Goal: Task Accomplishment & Management: Manage account settings

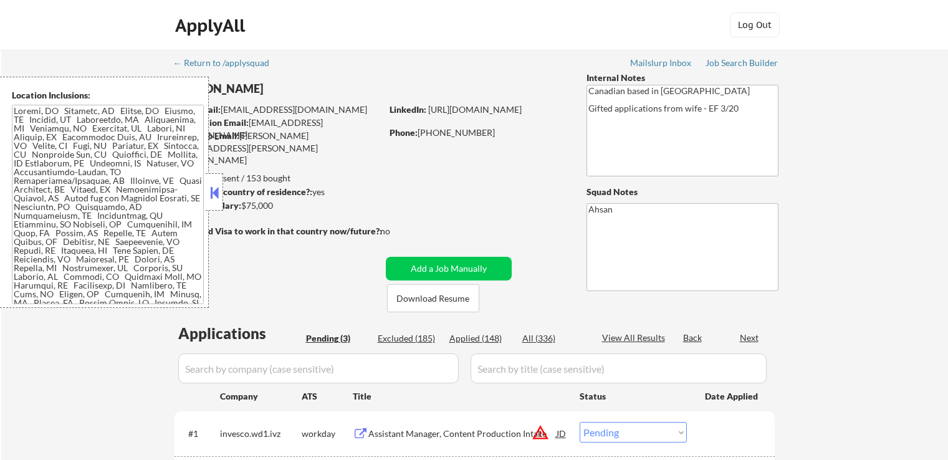
select select ""pending""
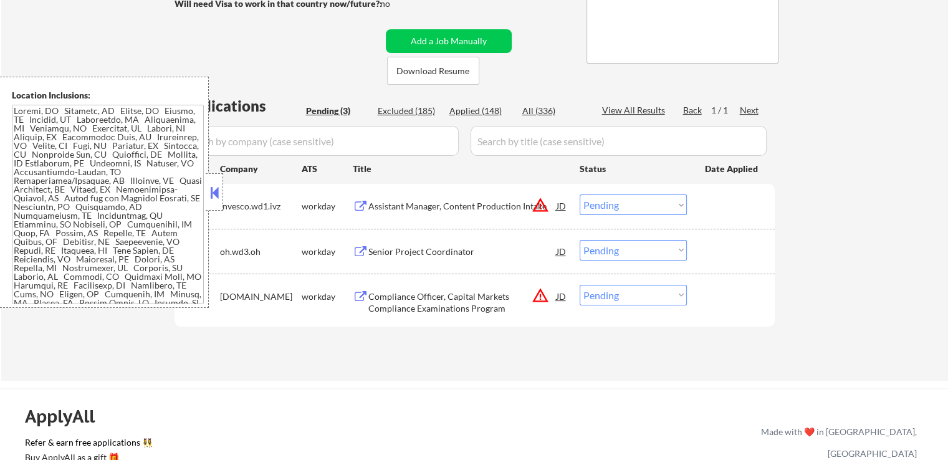
scroll to position [249, 0]
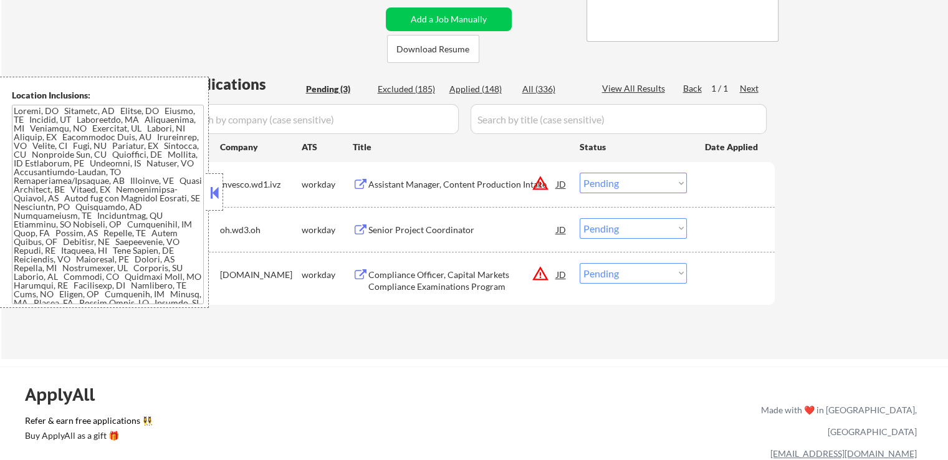
click at [484, 183] on div "Assistant Manager, Content Production Intake" at bounding box center [462, 184] width 188 height 12
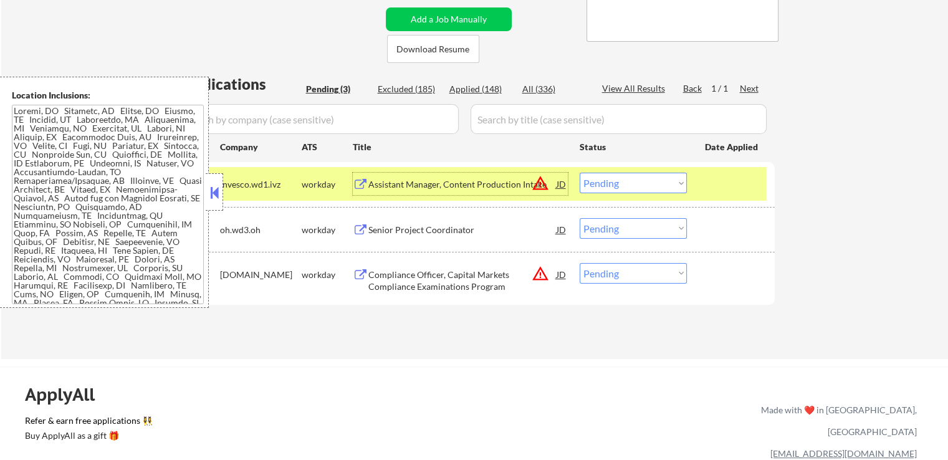
click at [517, 282] on div "Compliance Officer, Capital Markets Compliance Examinations Program" at bounding box center [462, 281] width 188 height 24
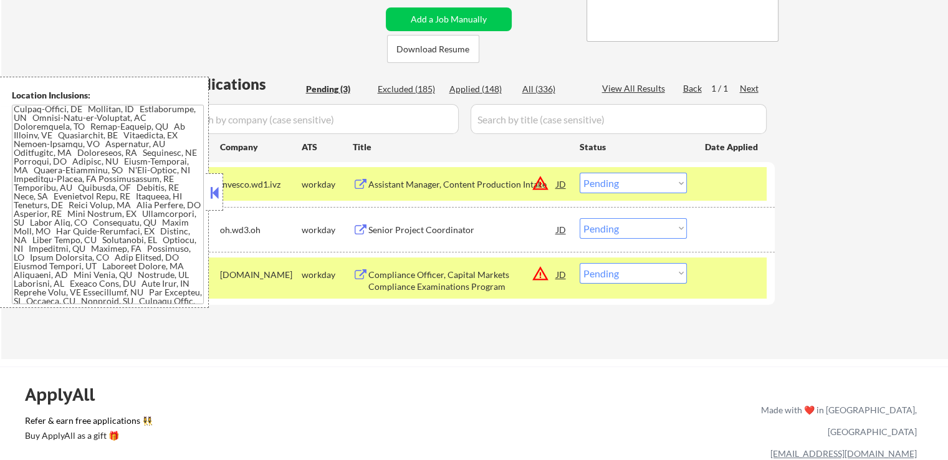
scroll to position [72, 0]
click at [484, 90] on div "Applied (148)" at bounding box center [480, 89] width 62 height 12
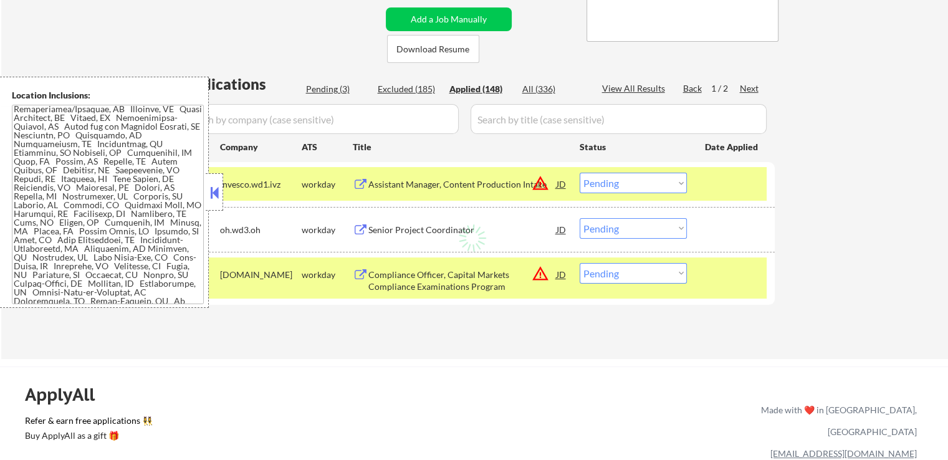
select select ""applied""
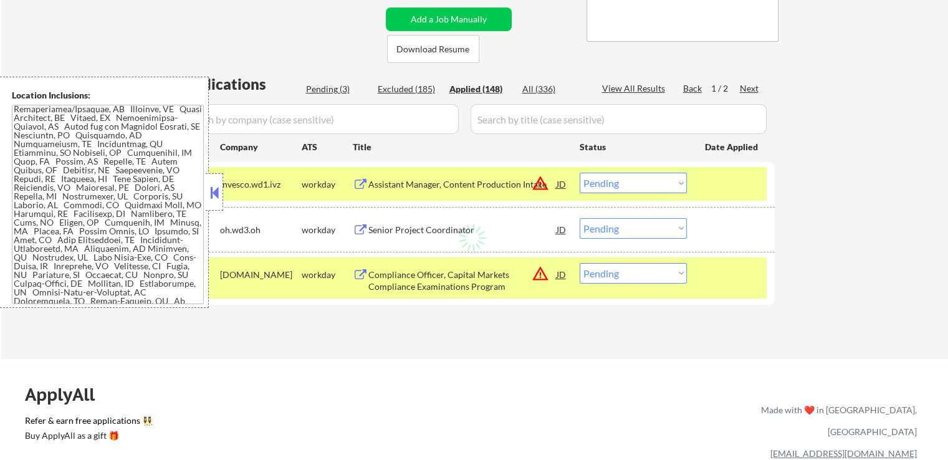
select select ""applied""
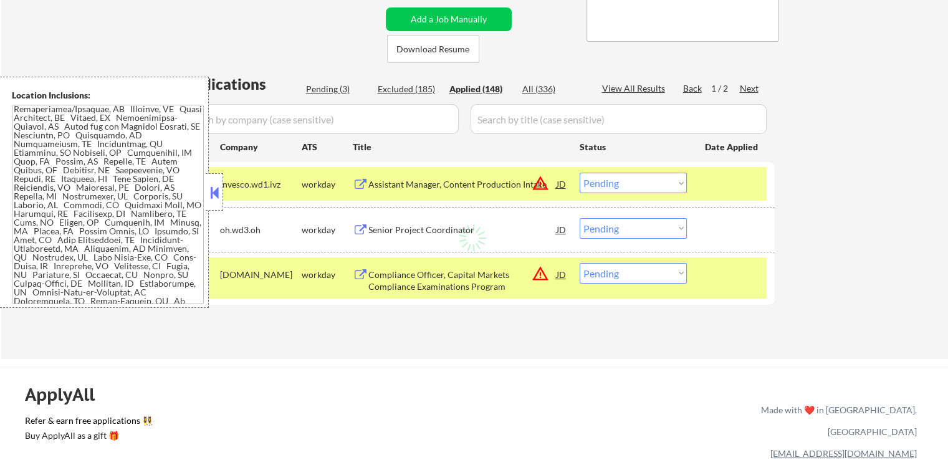
select select ""applied""
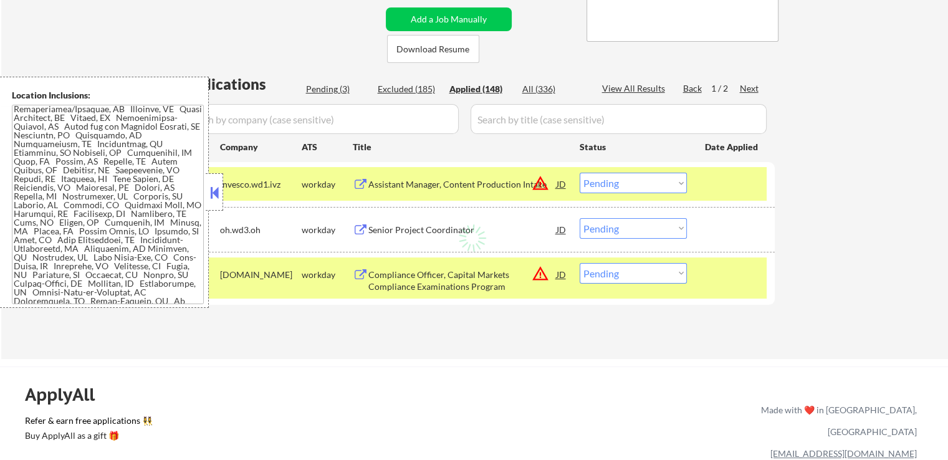
select select ""applied""
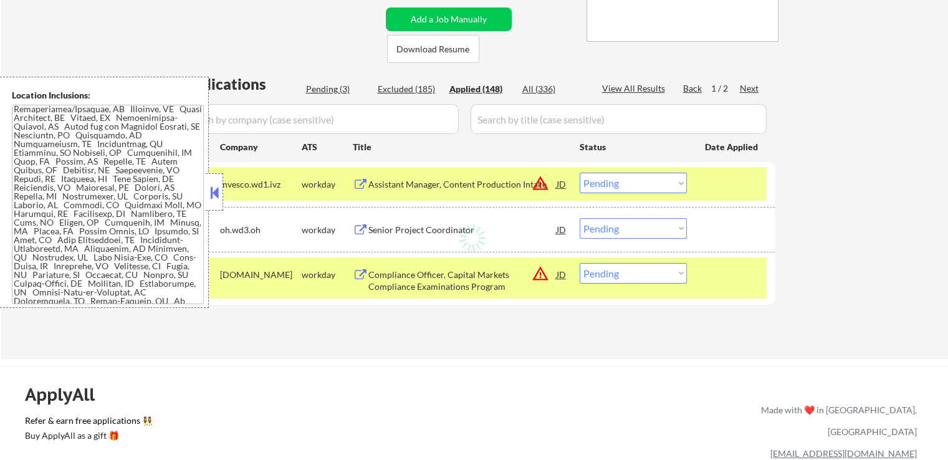
select select ""applied""
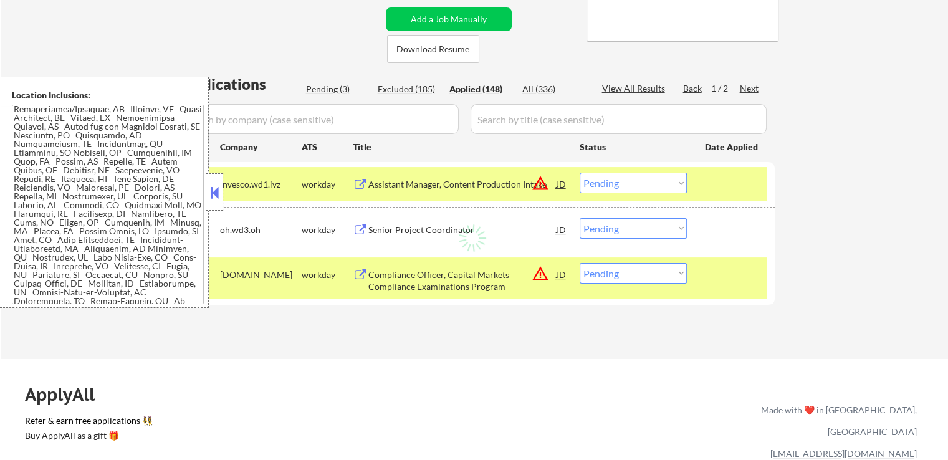
select select ""applied""
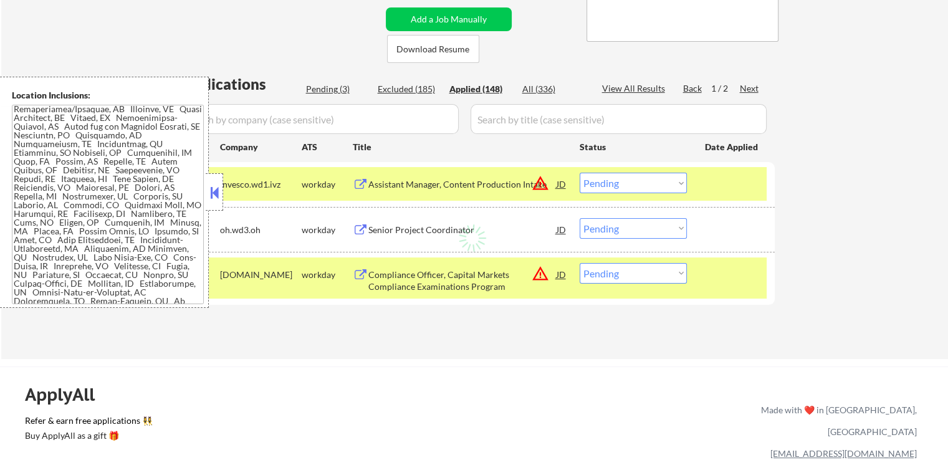
select select ""applied""
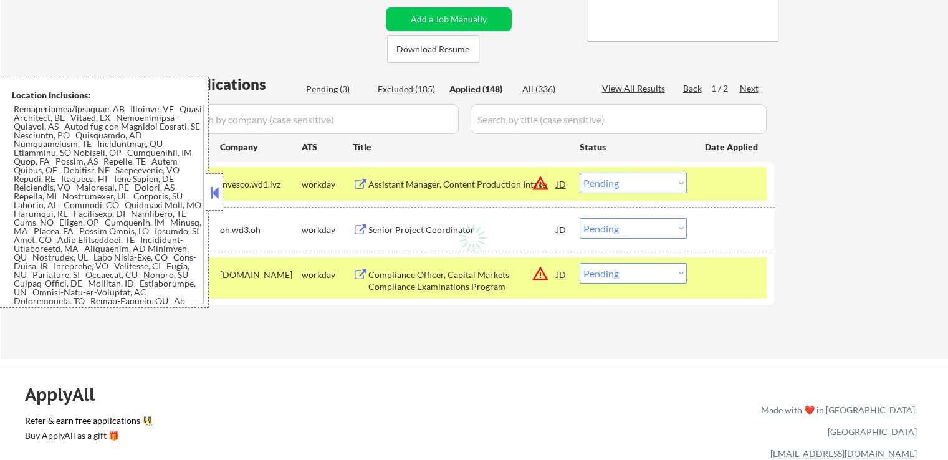
select select ""applied""
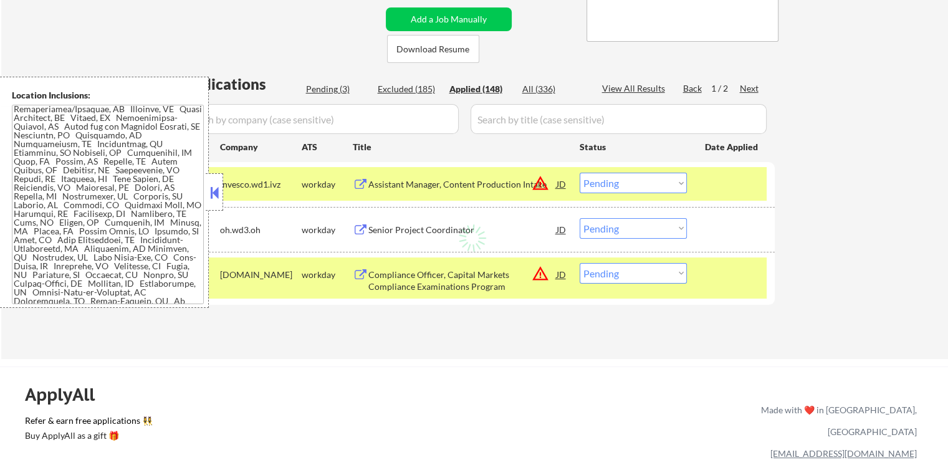
select select ""applied""
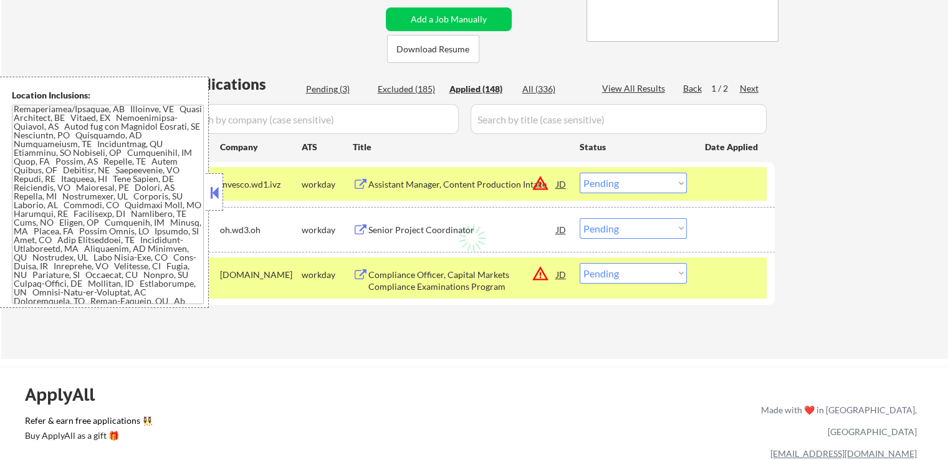
select select ""applied""
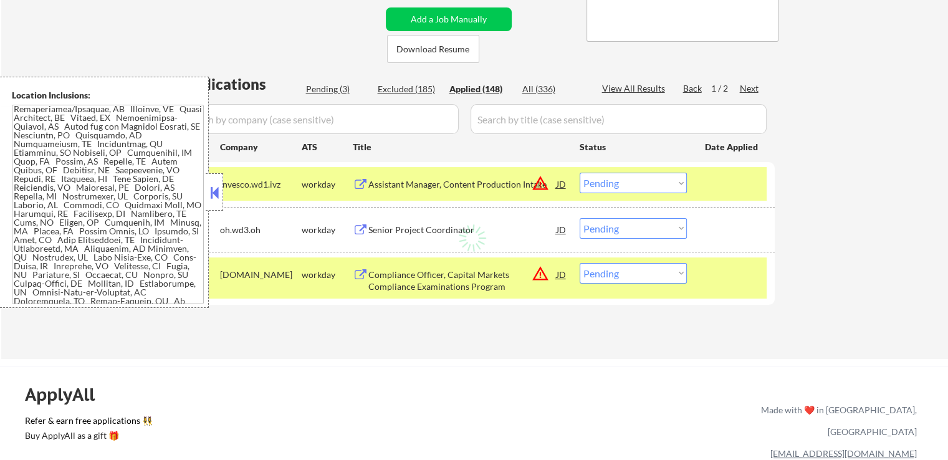
select select ""applied""
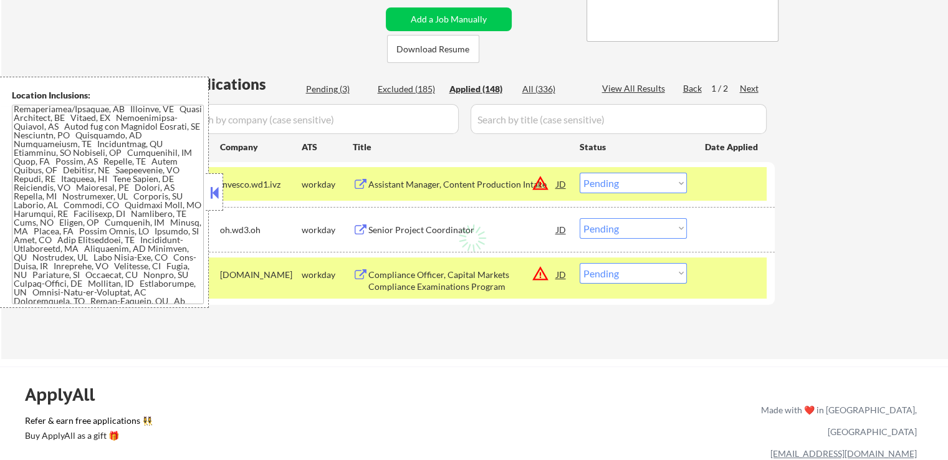
select select ""applied""
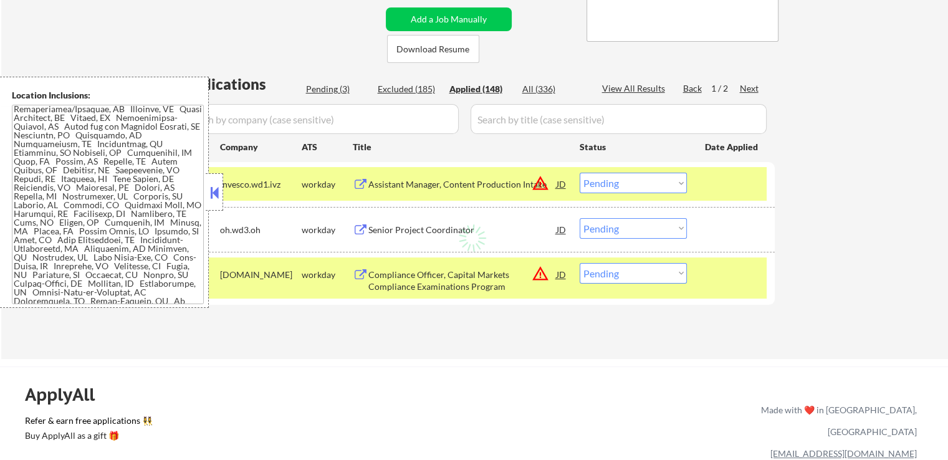
select select ""applied""
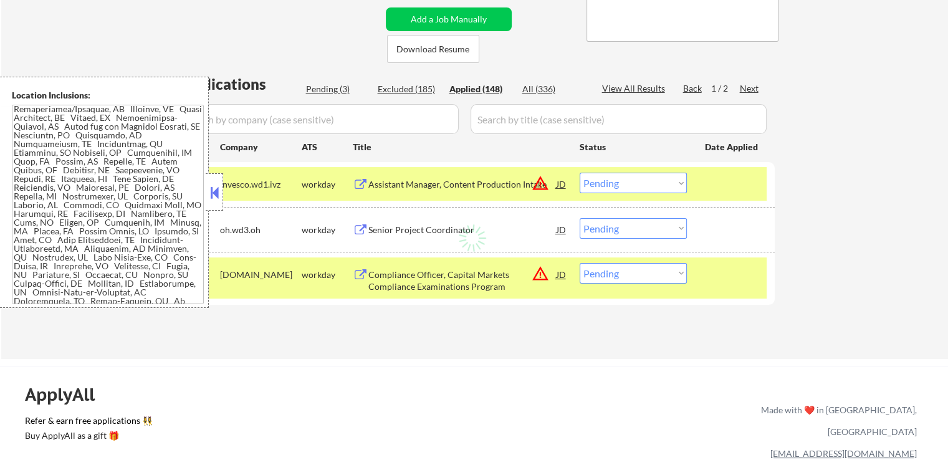
select select ""applied""
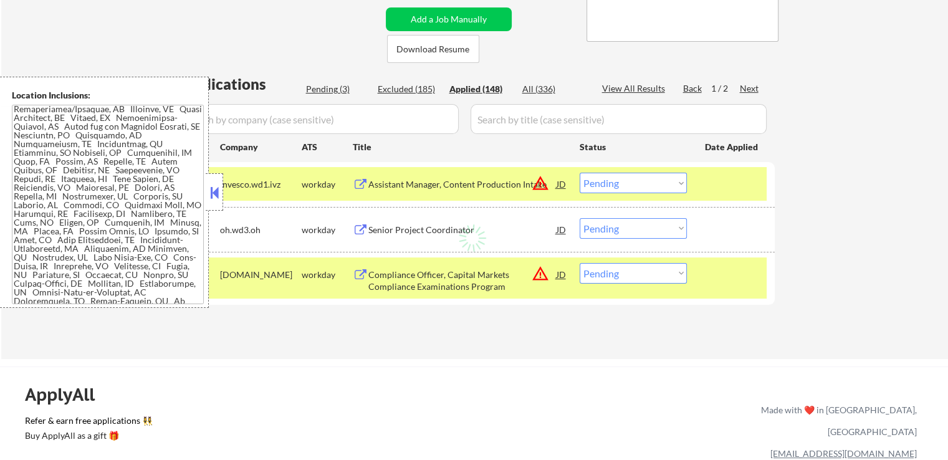
select select ""applied""
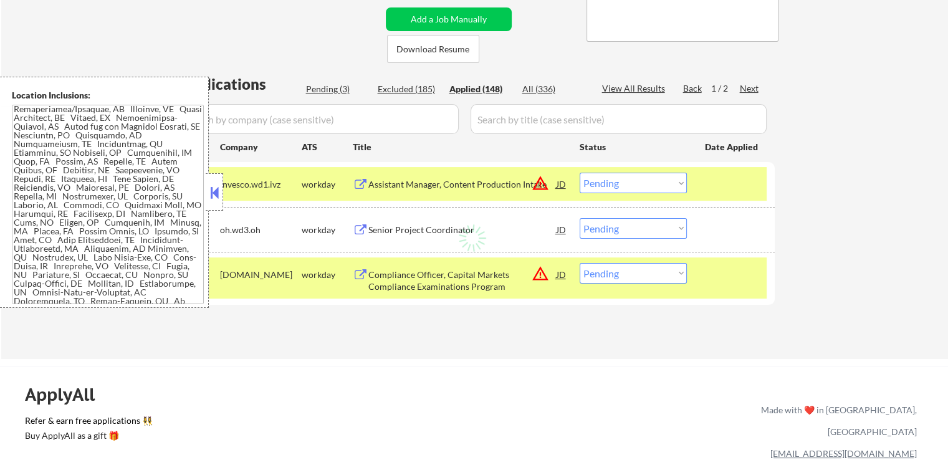
select select ""applied""
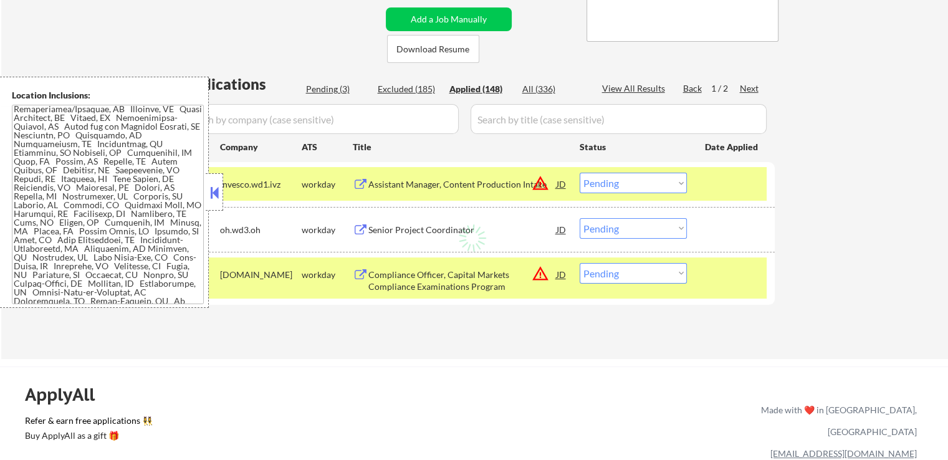
select select ""applied""
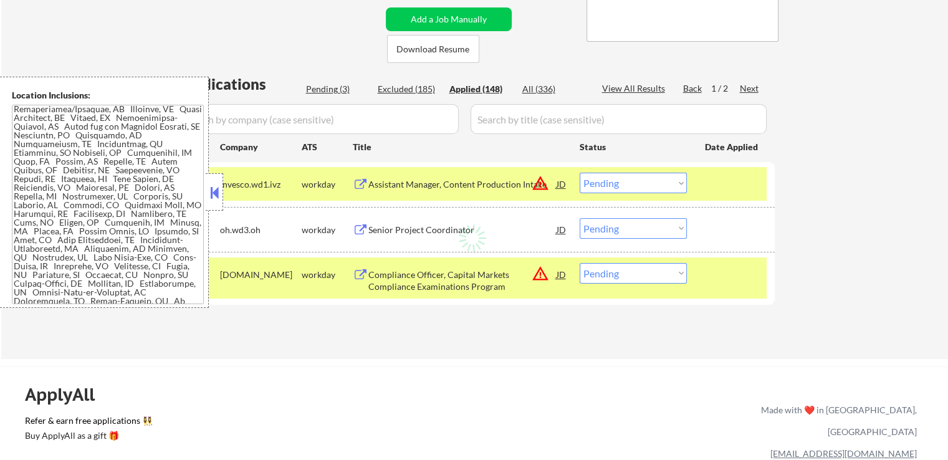
select select ""applied""
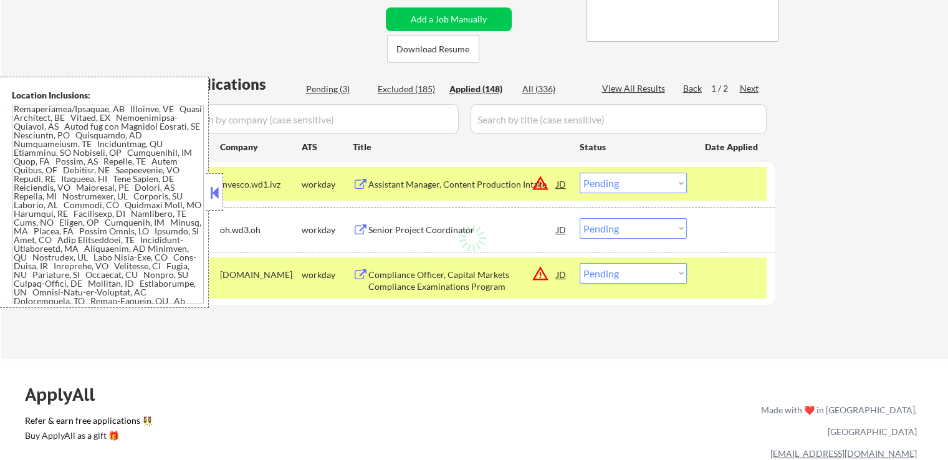
select select ""applied""
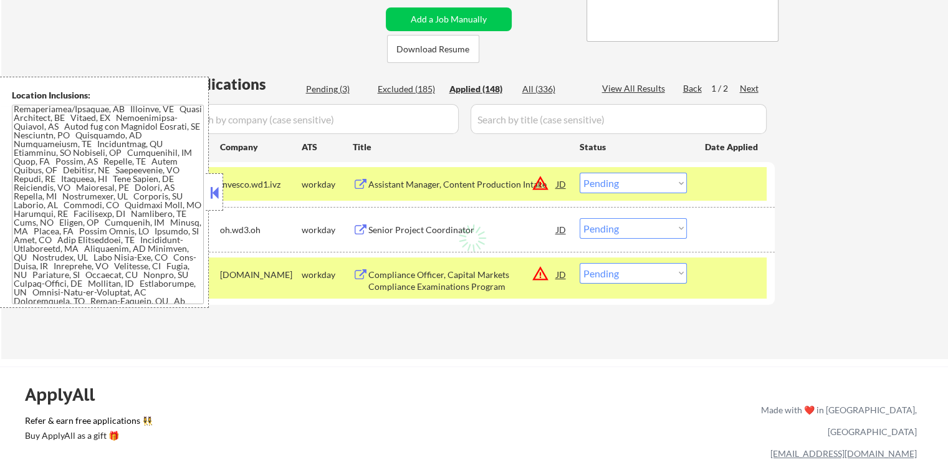
select select ""applied""
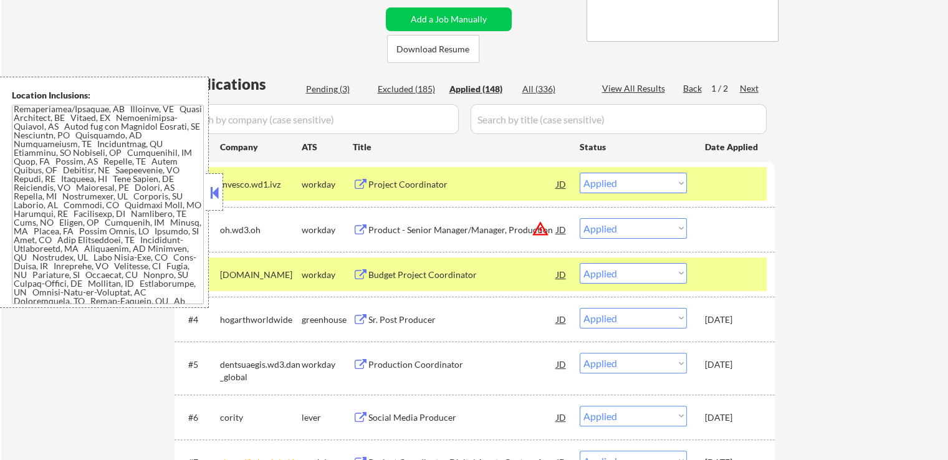
scroll to position [436, 0]
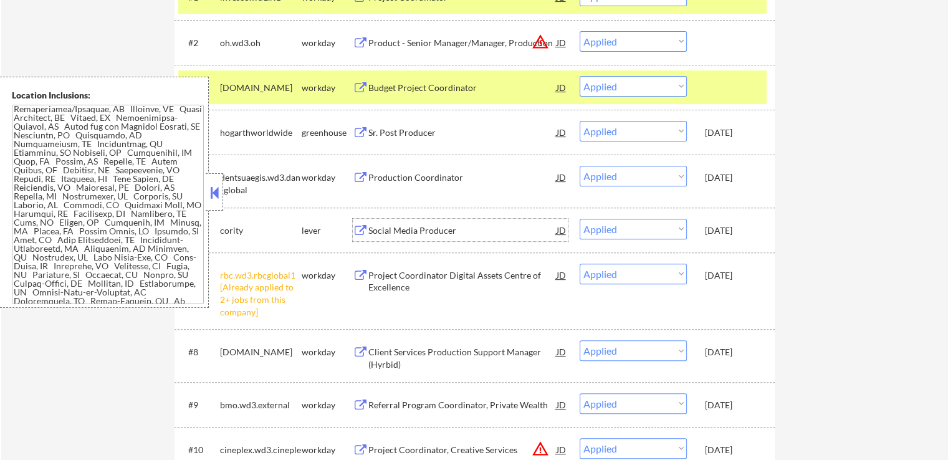
click at [445, 232] on div "Social Media Producer" at bounding box center [462, 230] width 188 height 12
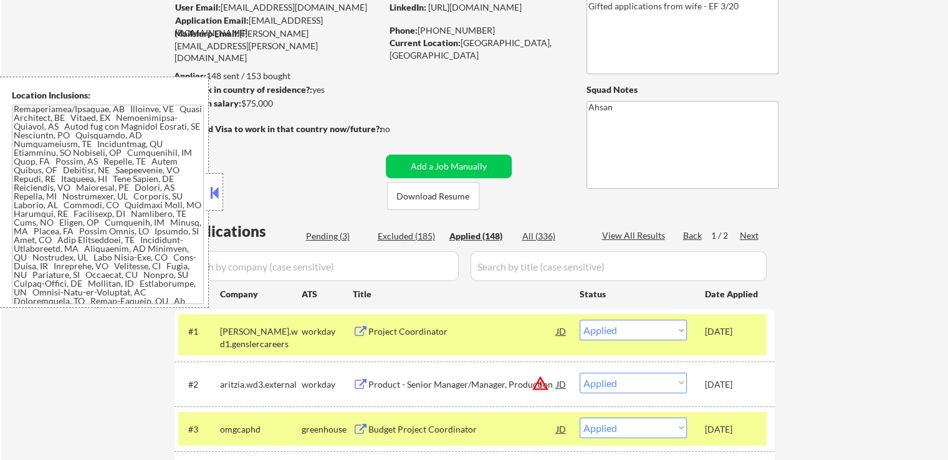
scroll to position [125, 0]
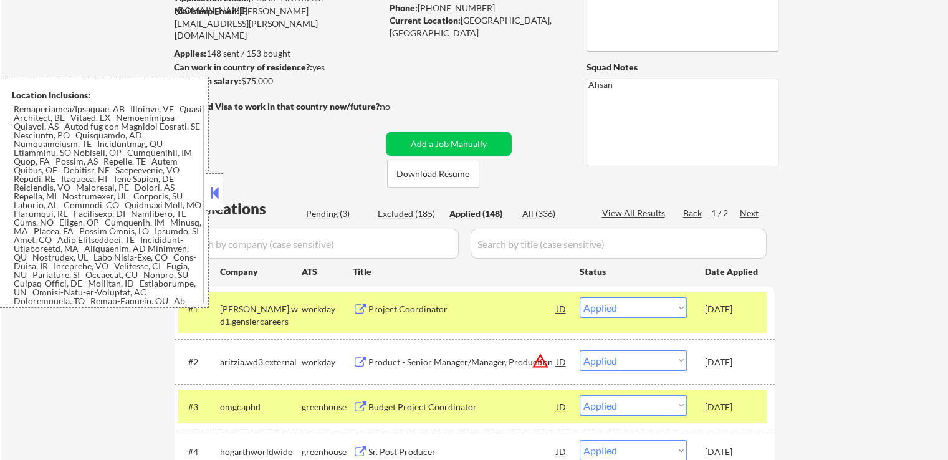
click at [329, 211] on div "Pending (3)" at bounding box center [337, 214] width 62 height 12
select select ""pending""
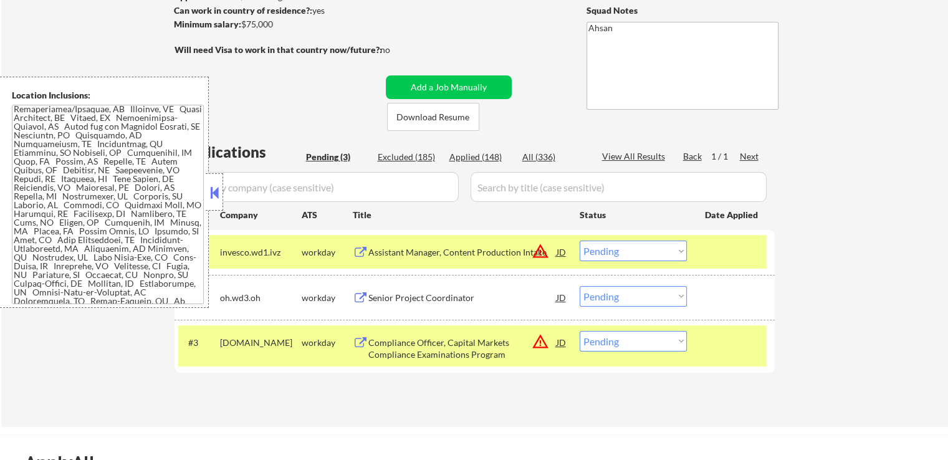
scroll to position [312, 0]
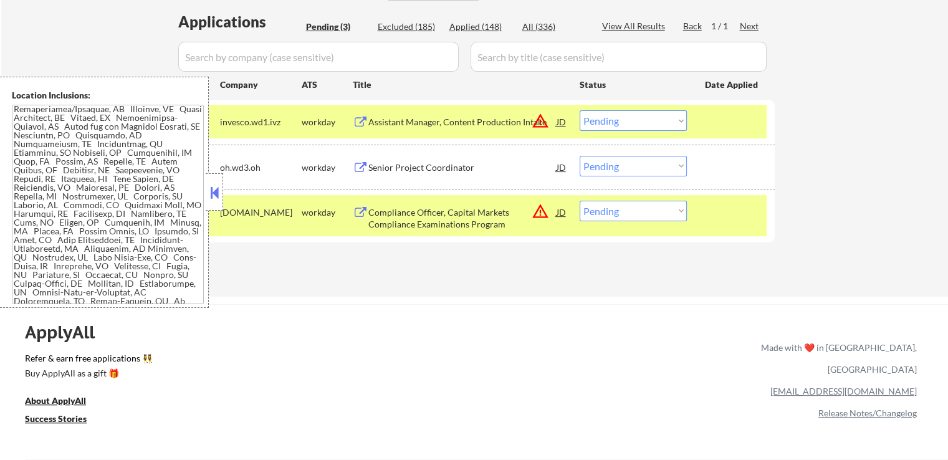
click at [487, 120] on div "Assistant Manager, Content Production Intake" at bounding box center [462, 122] width 188 height 12
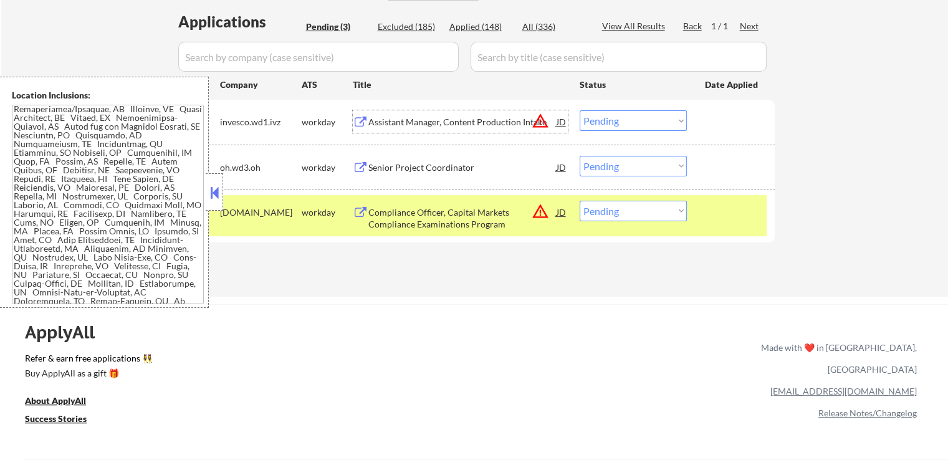
click at [485, 161] on div "Senior Project Coordinator" at bounding box center [462, 167] width 188 height 12
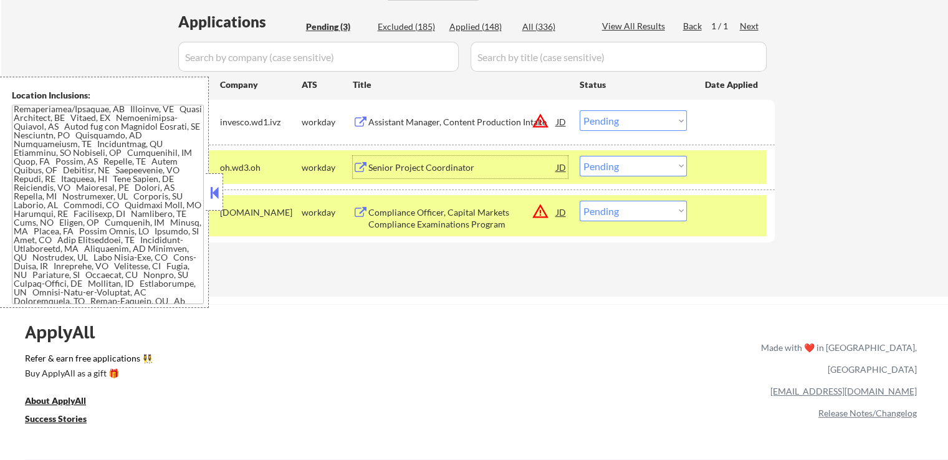
click at [619, 114] on select "Choose an option... Pending Applied Excluded (Questions) Excluded (Expired) Exc…" at bounding box center [633, 120] width 107 height 21
click at [580, 110] on select "Choose an option... Pending Applied Excluded (Questions) Excluded (Expired) Exc…" at bounding box center [633, 120] width 107 height 21
click at [496, 209] on div "Compliance Officer, Capital Markets Compliance Examinations Program" at bounding box center [462, 218] width 188 height 24
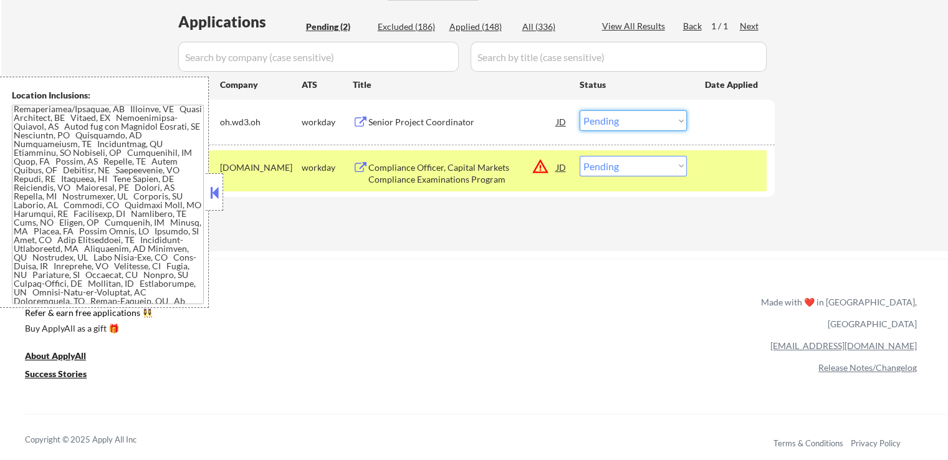
drag, startPoint x: 619, startPoint y: 119, endPoint x: 625, endPoint y: 130, distance: 12.5
click at [621, 122] on select "Choose an option... Pending Applied Excluded (Questions) Excluded (Expired) Exc…" at bounding box center [633, 120] width 107 height 21
click at [580, 110] on select "Choose an option... Pending Applied Excluded (Questions) Excluded (Expired) Exc…" at bounding box center [633, 120] width 107 height 21
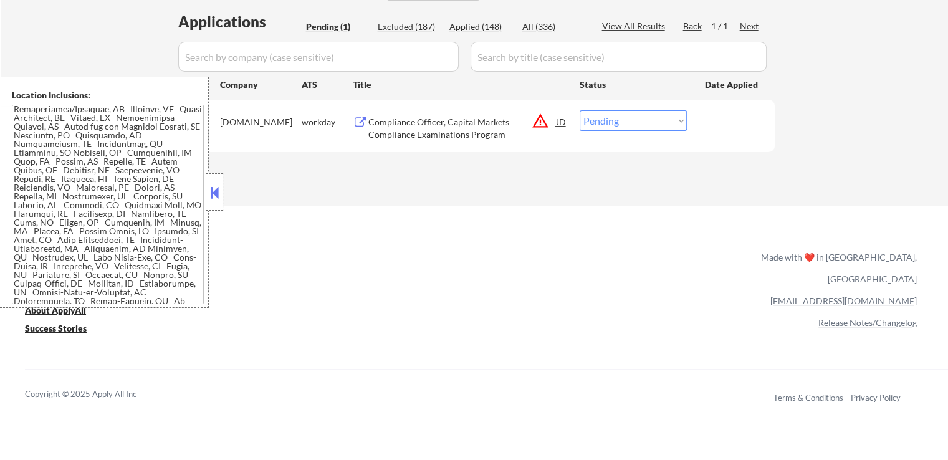
click at [621, 116] on select "Choose an option... Pending Applied Excluded (Questions) Excluded (Expired) Exc…" at bounding box center [633, 120] width 107 height 21
select select ""excluded__bad_match_""
click at [580, 110] on select "Choose an option... Pending Applied Excluded (Questions) Excluded (Expired) Exc…" at bounding box center [633, 120] width 107 height 21
drag, startPoint x: 606, startPoint y: 237, endPoint x: 489, endPoint y: 43, distance: 227.0
click at [606, 237] on div "ApplyAll Refer & earn free applications 👯‍♀️ Buy ApplyAll as a gift 🎁 About App…" at bounding box center [474, 321] width 948 height 198
